Goal: Task Accomplishment & Management: Complete application form

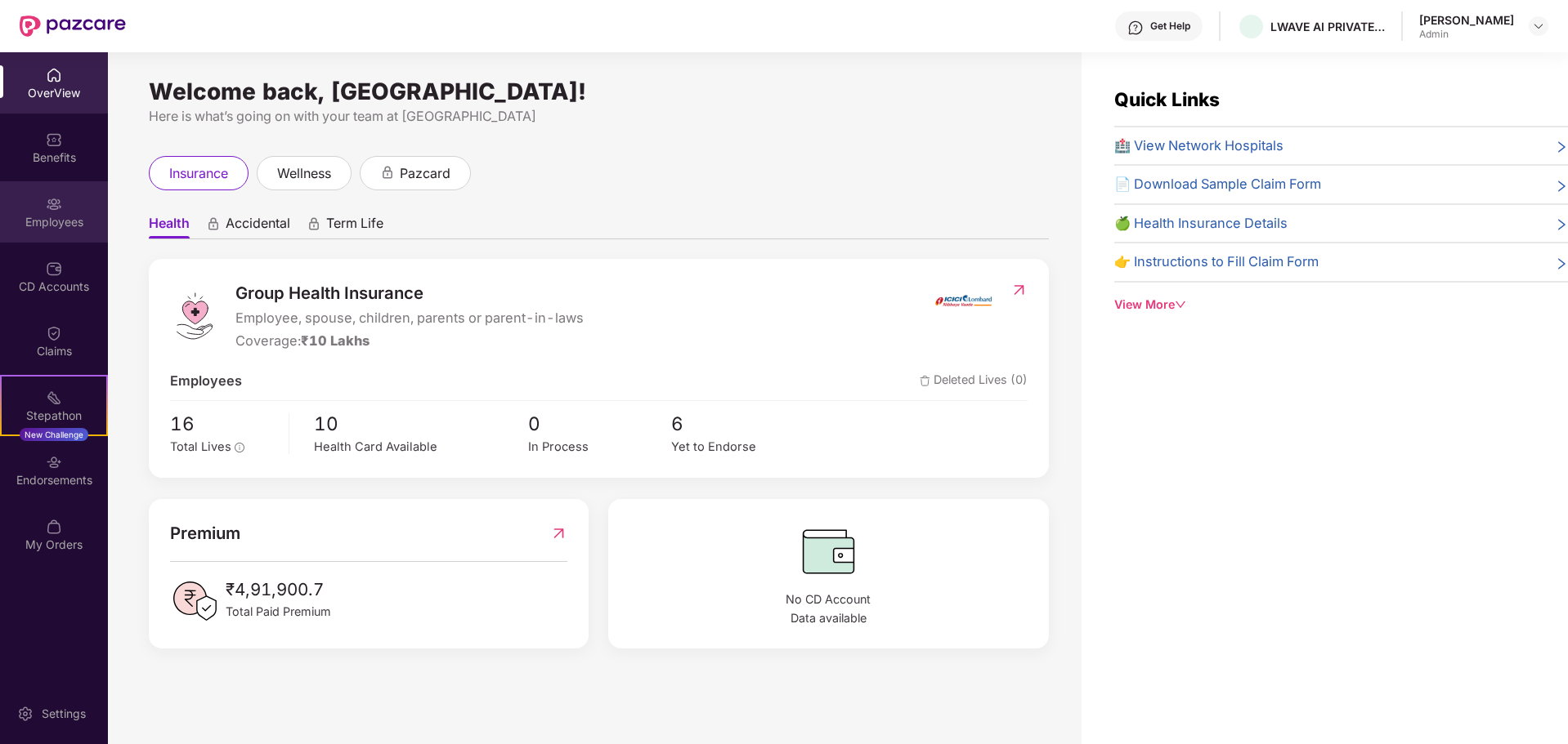
click at [78, 200] on div "Employees" at bounding box center [53, 211] width 108 height 61
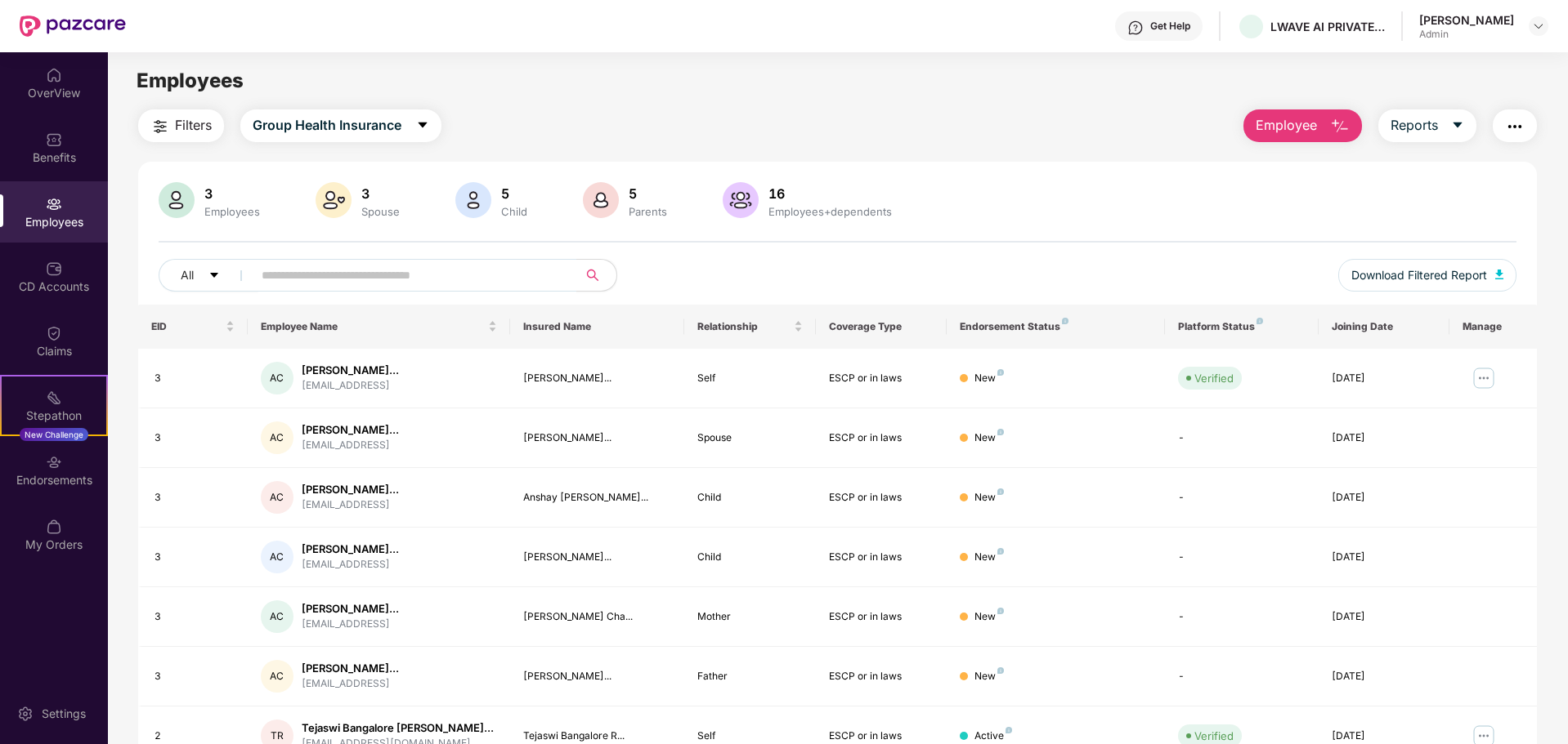
click at [1290, 133] on span "Employee" at bounding box center [1286, 125] width 61 height 20
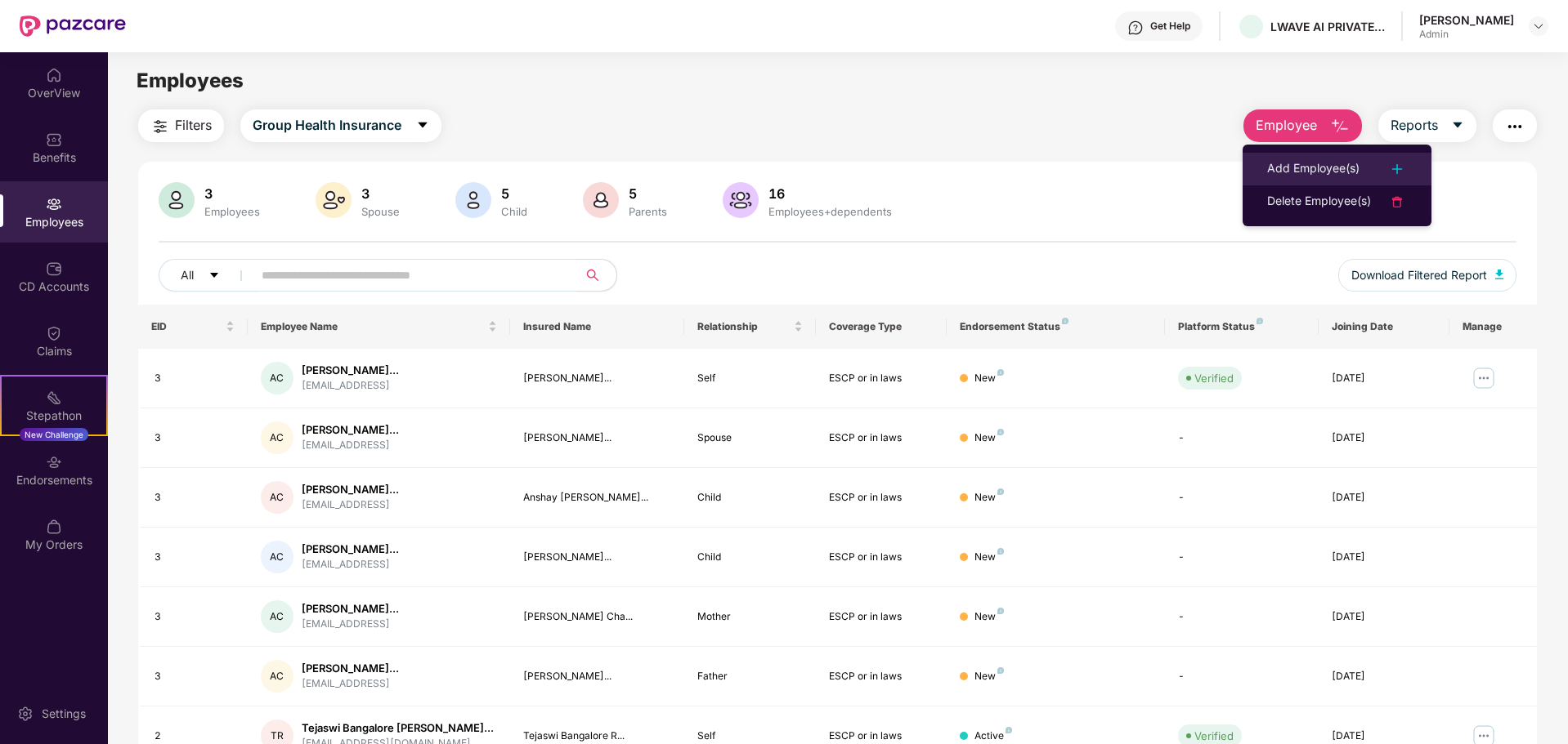
click at [1290, 164] on div "Add Employee(s)" at bounding box center [1312, 169] width 92 height 19
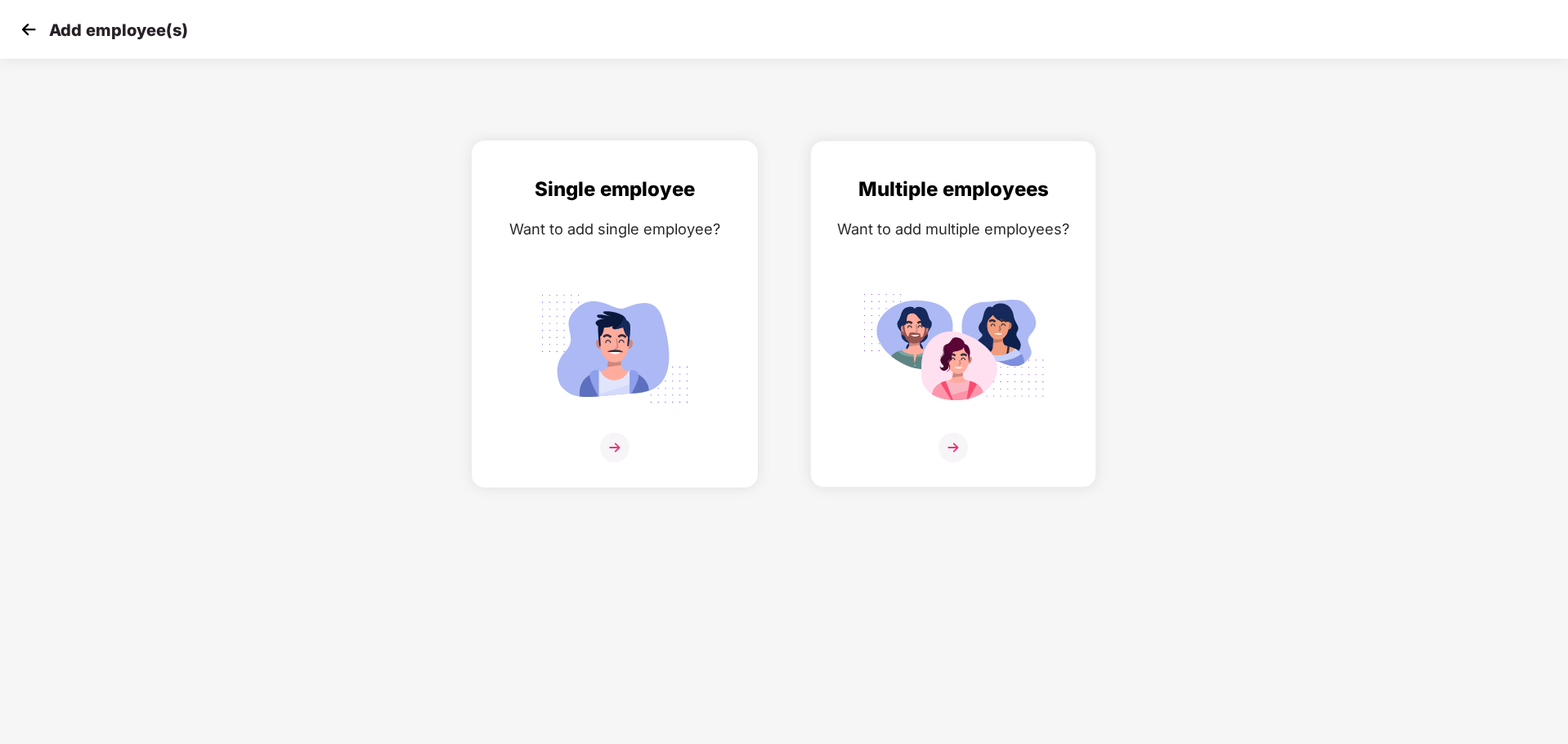
click at [643, 328] on img at bounding box center [614, 349] width 183 height 128
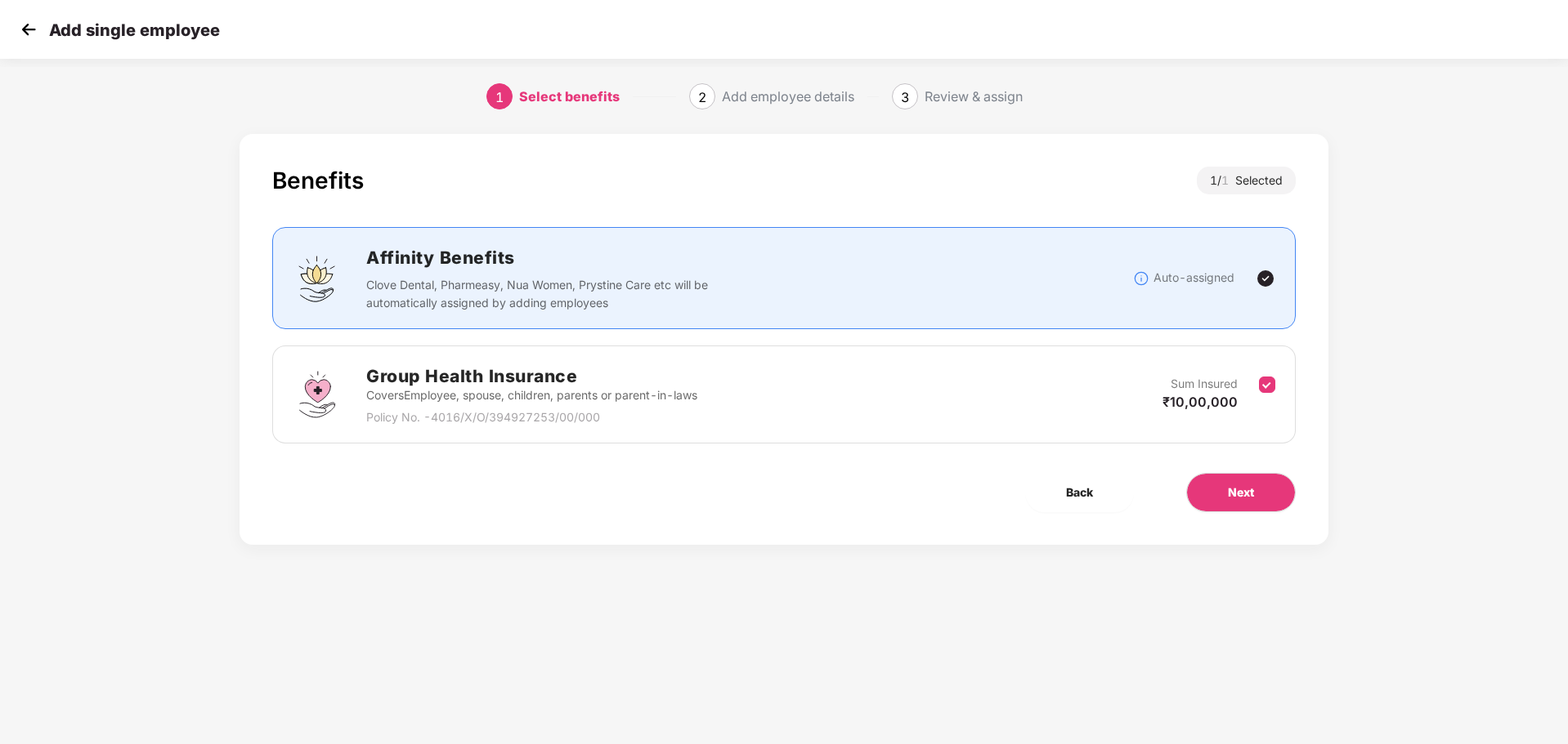
click at [536, 376] on h2 "Group Health Insurance" at bounding box center [532, 376] width 331 height 27
click at [1219, 496] on button "Next" at bounding box center [1240, 492] width 110 height 39
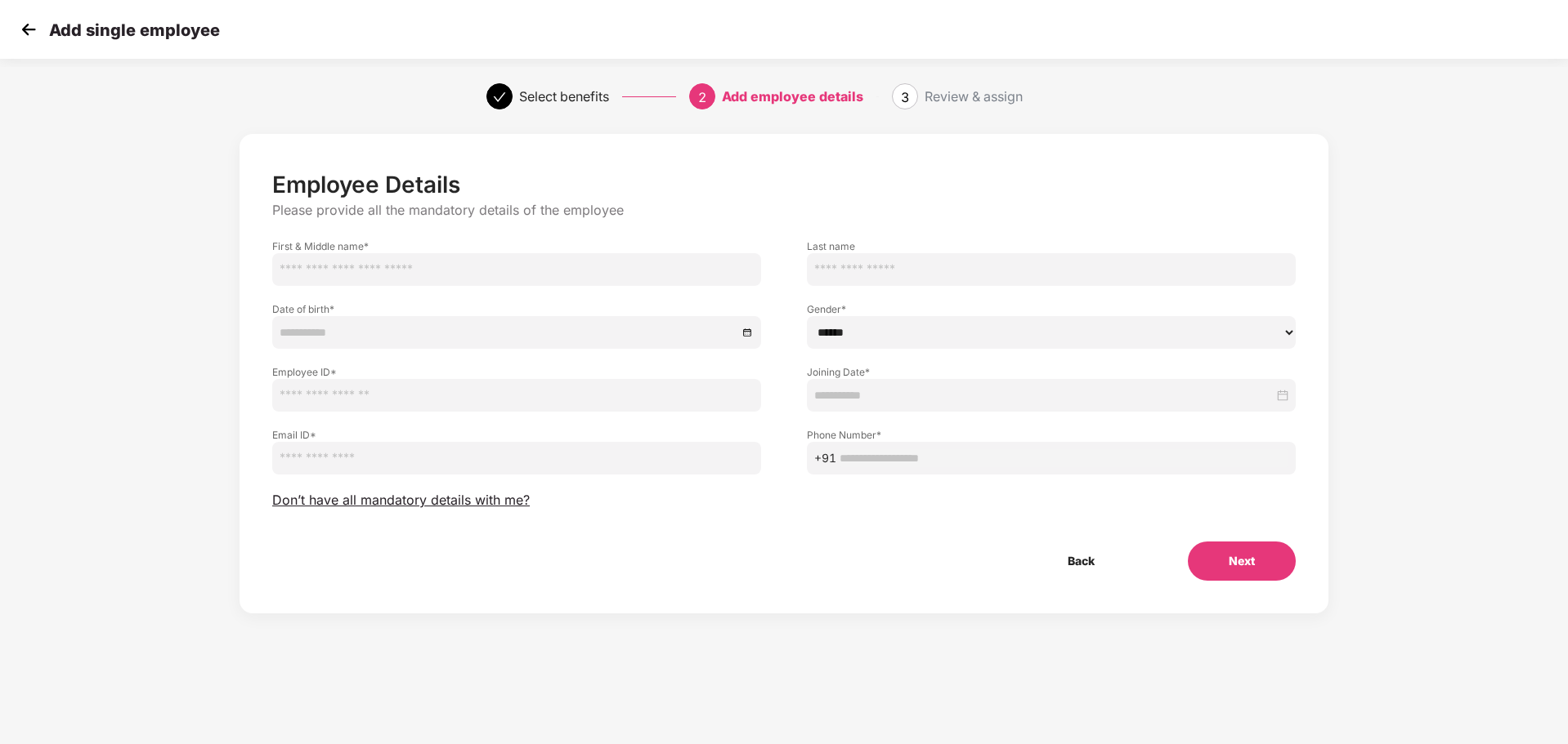
click at [436, 268] on input "text" at bounding box center [517, 269] width 488 height 33
click at [34, 30] on img at bounding box center [28, 29] width 24 height 24
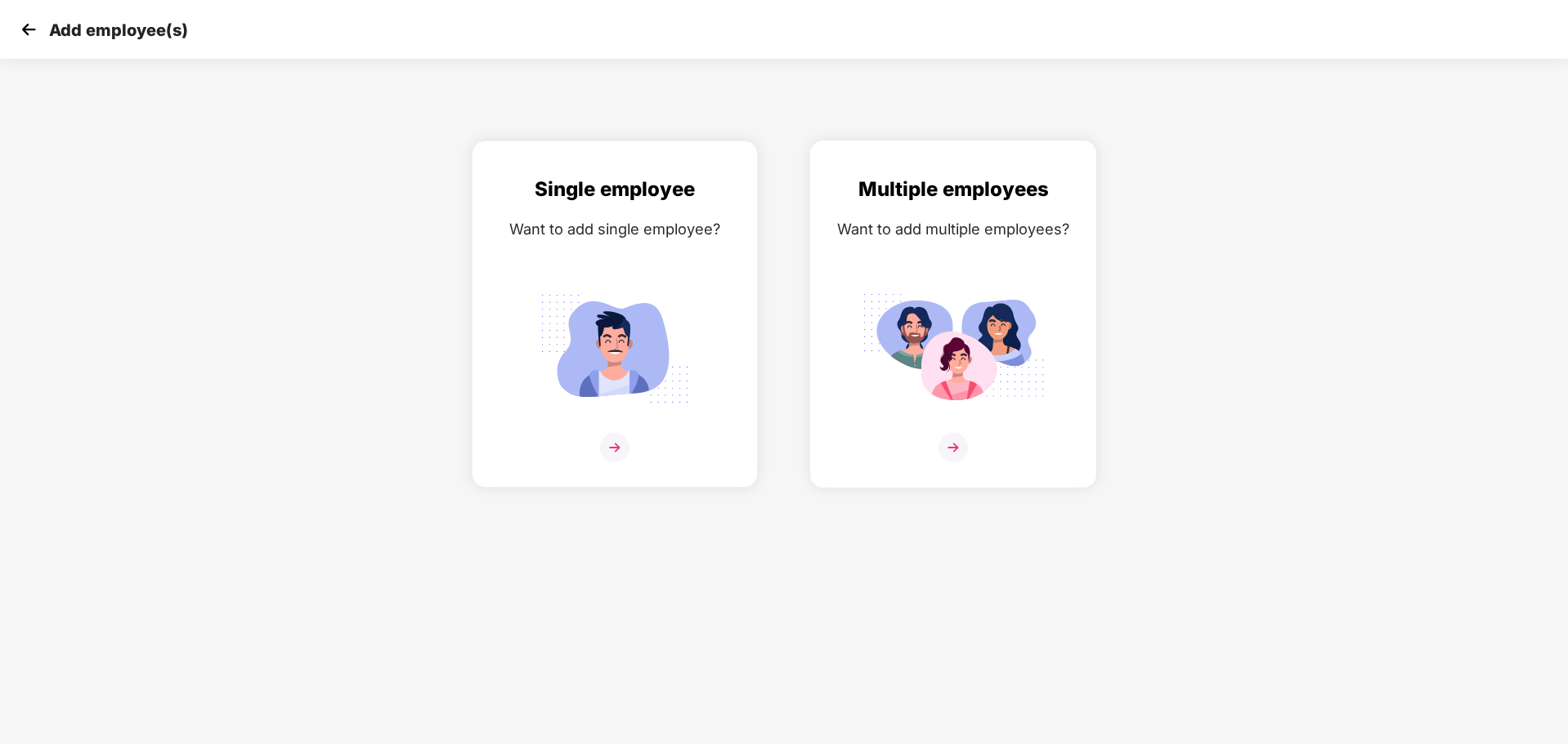
click at [903, 259] on div "Multiple employees Want to add multiple employees?" at bounding box center [954, 328] width 252 height 309
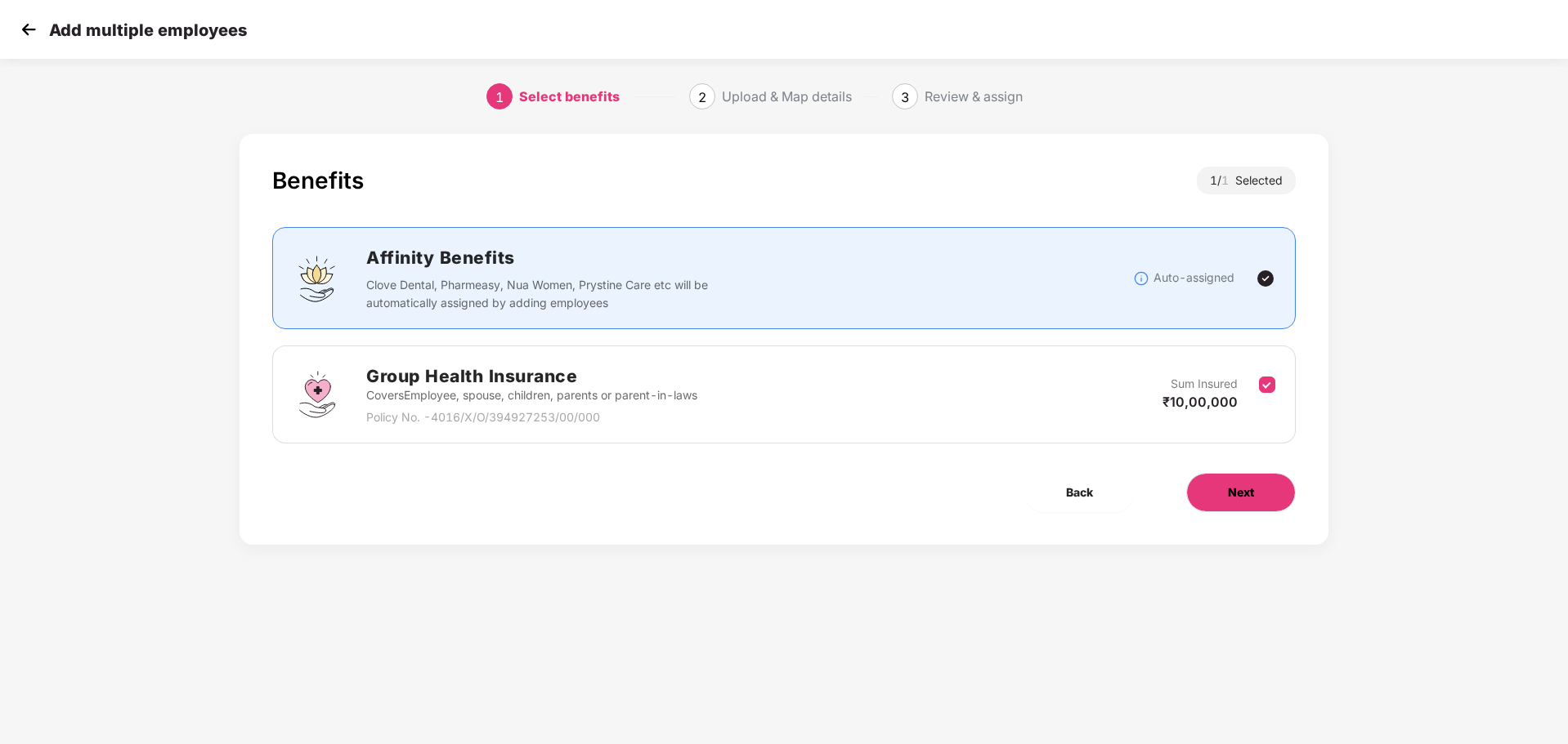
click at [1233, 502] on button "Next" at bounding box center [1240, 492] width 110 height 39
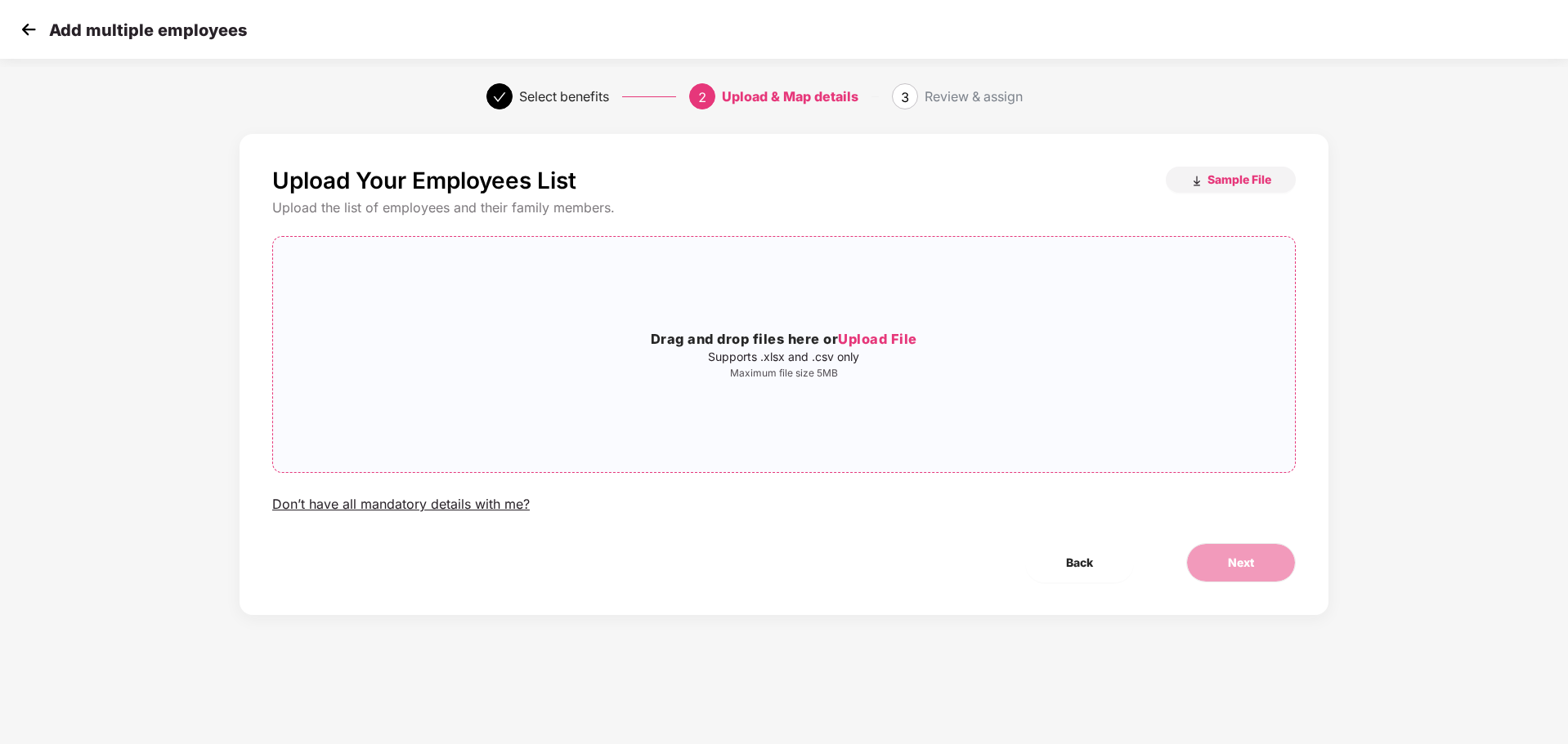
click at [897, 336] on span "Upload File" at bounding box center [878, 339] width 79 height 16
click at [1217, 175] on span "Sample File" at bounding box center [1239, 179] width 64 height 16
